Goal: Task Accomplishment & Management: Use online tool/utility

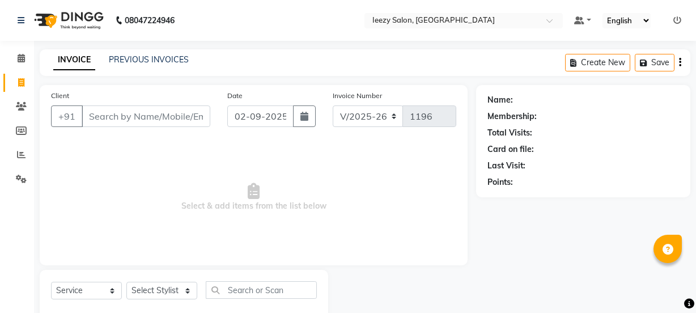
select select "5982"
select select "service"
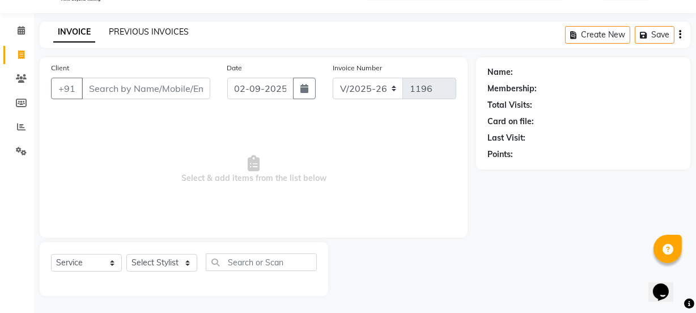
click at [146, 32] on link "PREVIOUS INVOICES" at bounding box center [149, 32] width 80 height 10
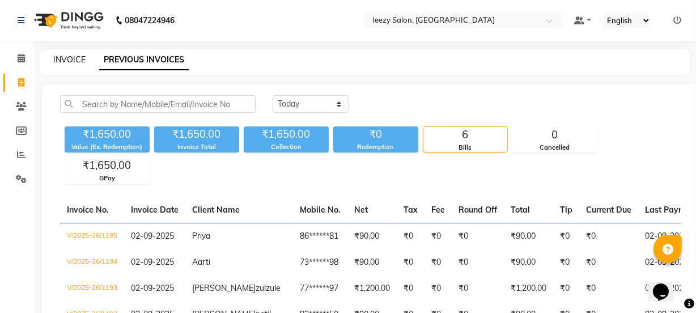
click at [67, 59] on link "INVOICE" at bounding box center [69, 59] width 32 height 10
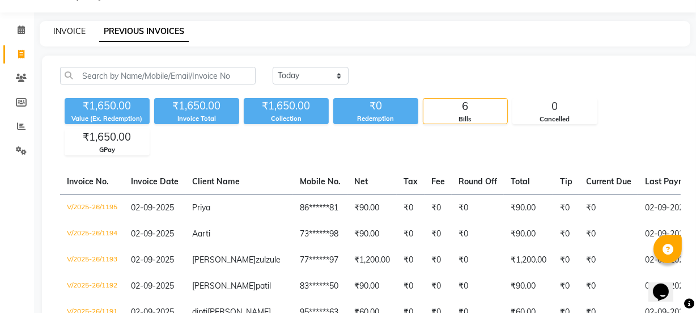
select select "5982"
select select "service"
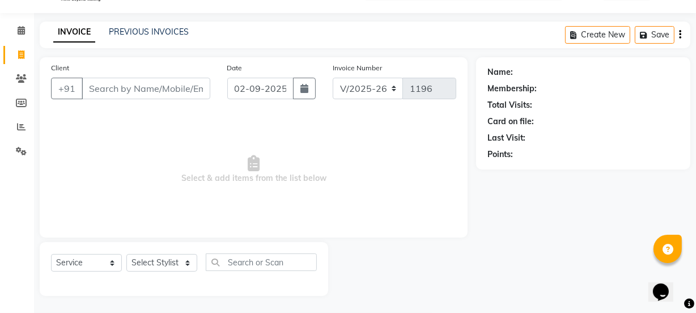
click at [141, 24] on div "INVOICE PREVIOUS INVOICES Create New Save" at bounding box center [365, 35] width 651 height 27
click at [138, 32] on link "PREVIOUS INVOICES" at bounding box center [149, 32] width 80 height 10
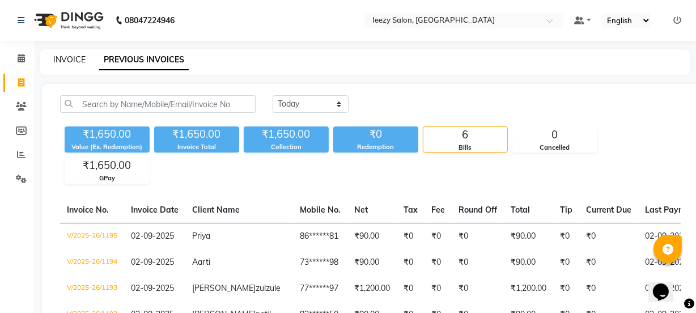
click at [62, 59] on link "INVOICE" at bounding box center [69, 59] width 32 height 10
select select "5982"
select select "service"
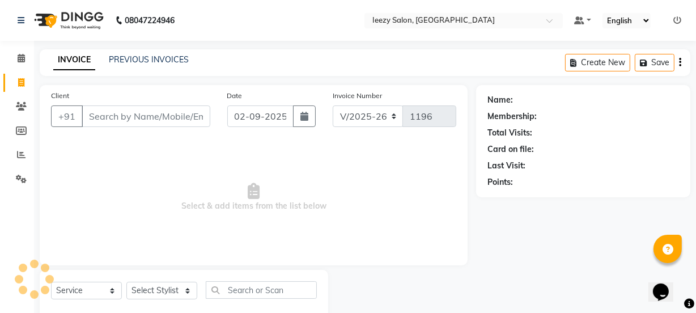
scroll to position [28, 0]
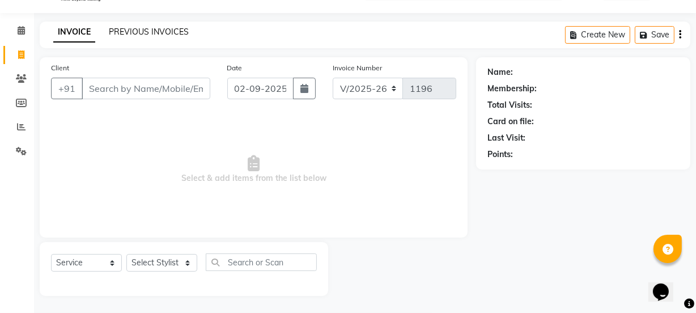
click at [159, 27] on link "PREVIOUS INVOICES" at bounding box center [149, 32] width 80 height 10
